Goal: Book appointment/travel/reservation

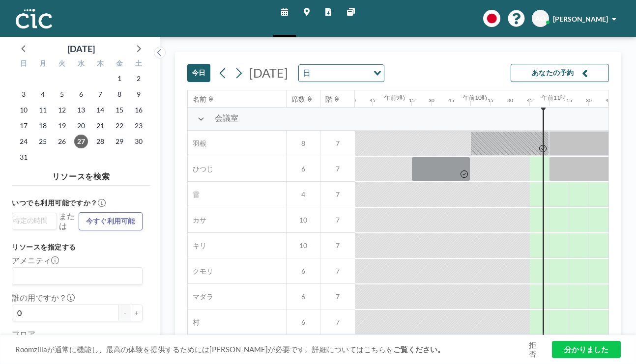
scroll to position [0, 671]
click at [286, 132] on div "8" at bounding box center [303, 144] width 34 height 25
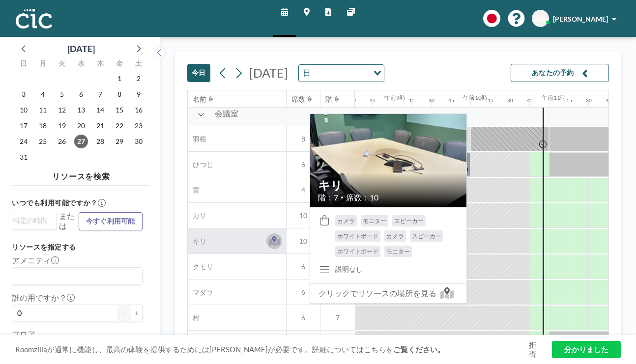
click at [269, 236] on icon at bounding box center [274, 241] width 11 height 10
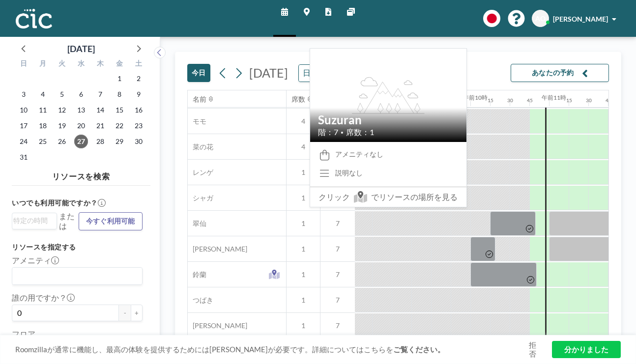
scroll to position [499, 671]
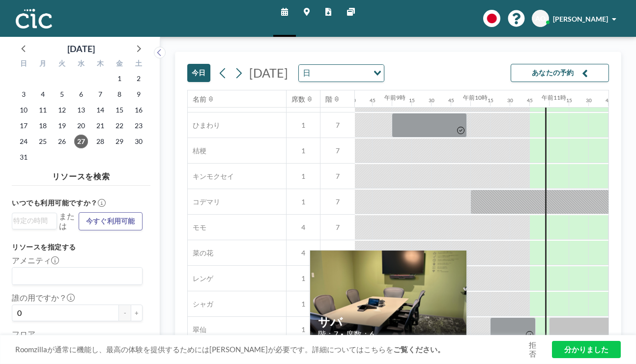
scroll to position [499, 671]
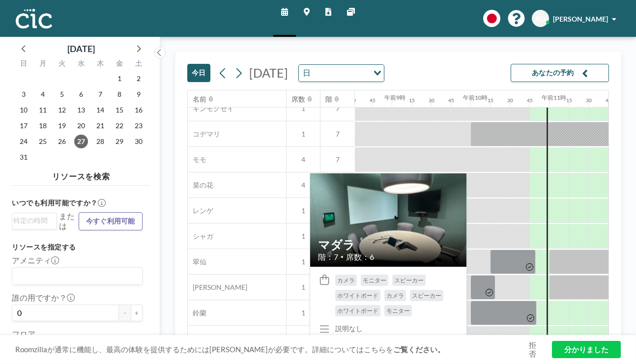
scroll to position [499, 671]
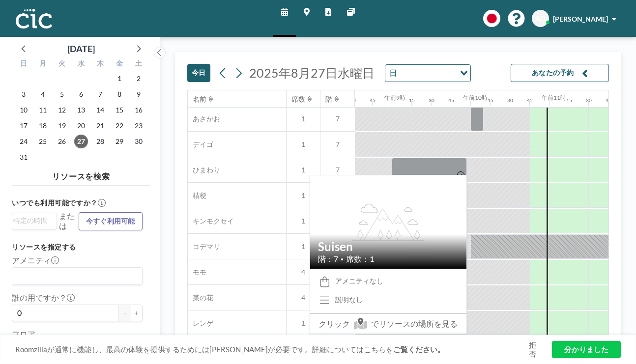
scroll to position [499, 671]
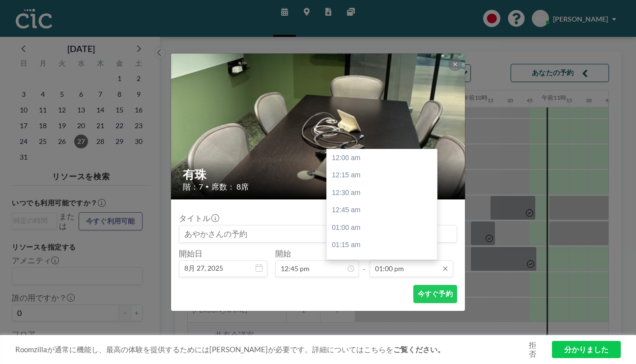
scroll to position [816, 0]
click at [389, 261] on input "01:00 pm" at bounding box center [412, 269] width 84 height 17
click at [348, 319] on font "午後2時45分" at bounding box center [351, 323] width 39 height 8
type input "02:45 pm"
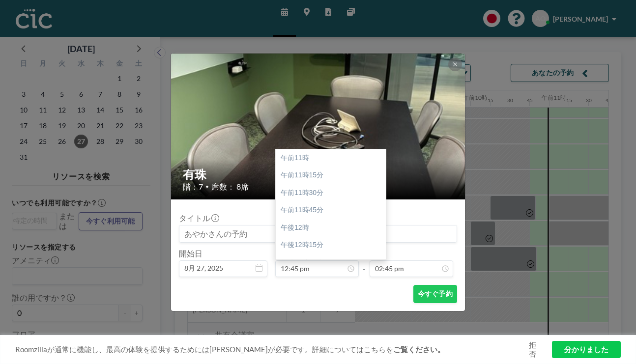
scroll to position [110, 0]
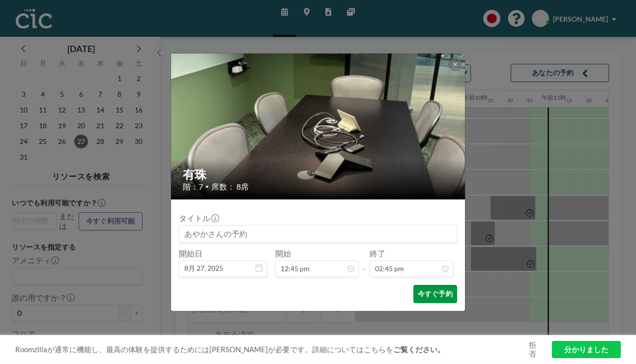
click at [413, 285] on button "今すぐ予約" at bounding box center [435, 294] width 44 height 18
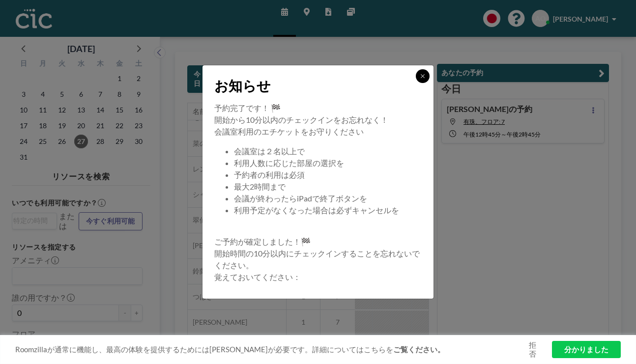
click at [420, 79] on icon at bounding box center [423, 76] width 6 height 6
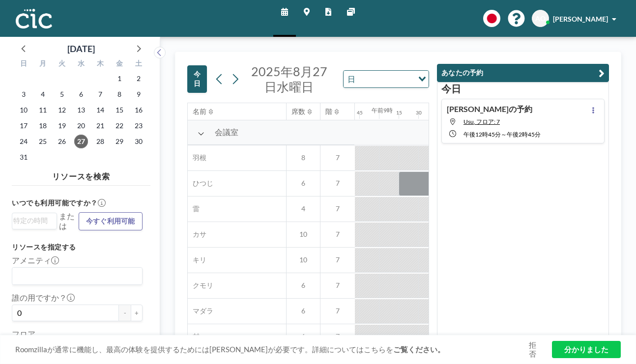
scroll to position [0, 687]
click at [571, 99] on div "あやかさんの予約 Usu, フロア: 7 午後12時45分 ～ 午後2時45分" at bounding box center [522, 121] width 163 height 45
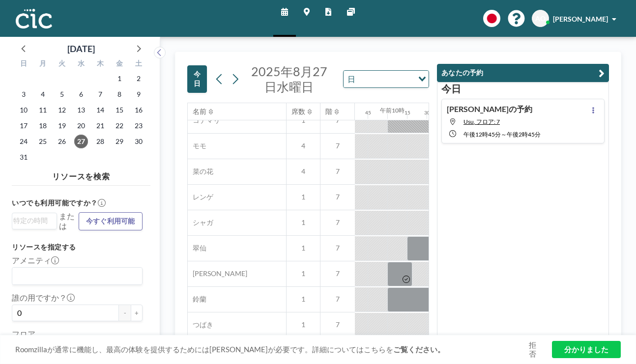
scroll to position [499, 799]
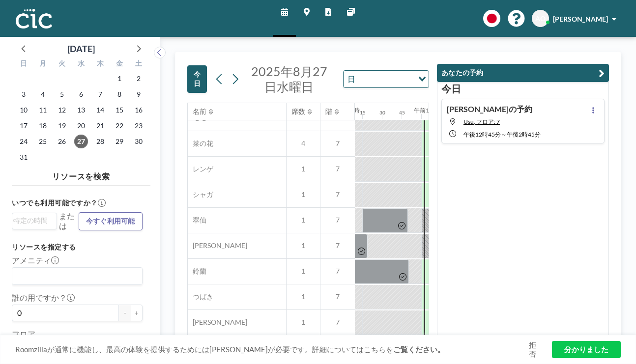
click at [571, 99] on div "あやかさんの予約 Usu, フロア: 7 午後12時45分 ～ 午後2時45分" at bounding box center [522, 121] width 163 height 45
click at [605, 67] on icon "button" at bounding box center [602, 73] width 6 height 12
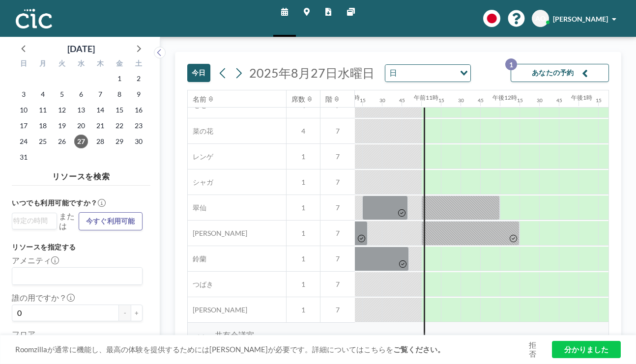
click at [572, 64] on button "あなたの予約 1" at bounding box center [560, 73] width 98 height 18
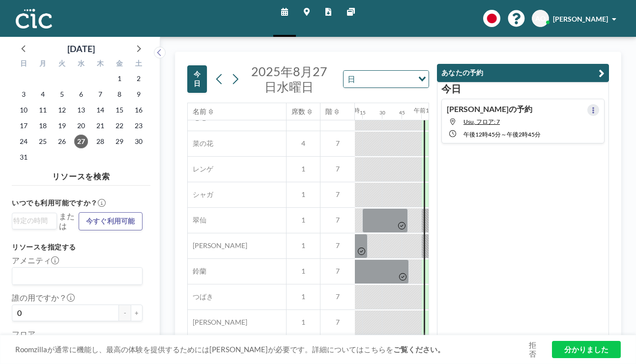
click at [594, 107] on icon at bounding box center [593, 110] width 2 height 6
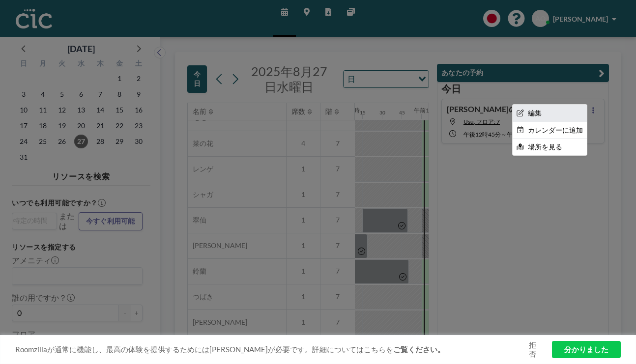
click at [572, 105] on li "編集" at bounding box center [550, 113] width 74 height 17
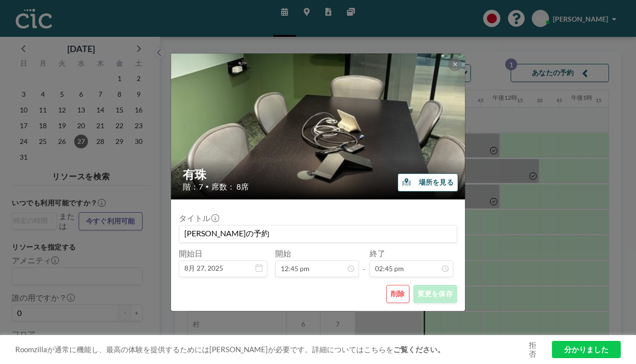
scroll to position [0, 0]
click at [419, 178] on font "場所を見る" at bounding box center [436, 182] width 35 height 8
